Goal: Task Accomplishment & Management: Use online tool/utility

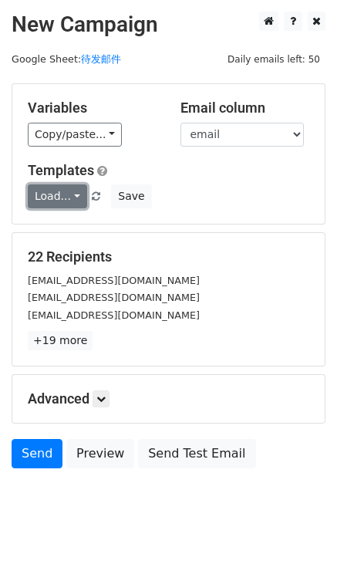
click at [75, 197] on link "Load..." at bounding box center [57, 196] width 59 height 24
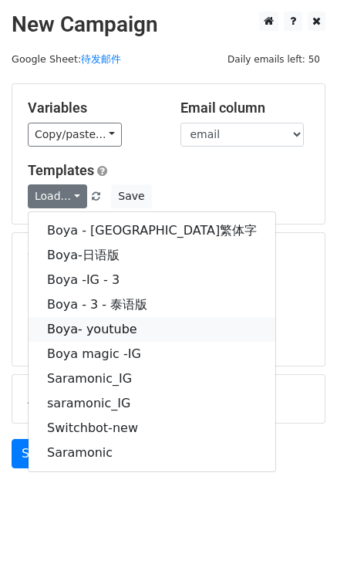
click at [96, 329] on link "Boya- youtube" at bounding box center [152, 329] width 247 height 25
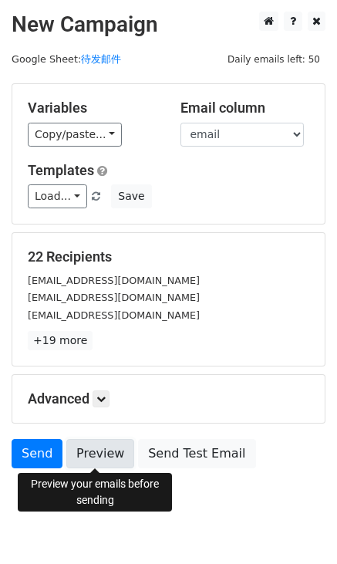
click at [90, 451] on link "Preview" at bounding box center [100, 453] width 68 height 29
